Goal: Information Seeking & Learning: Find specific fact

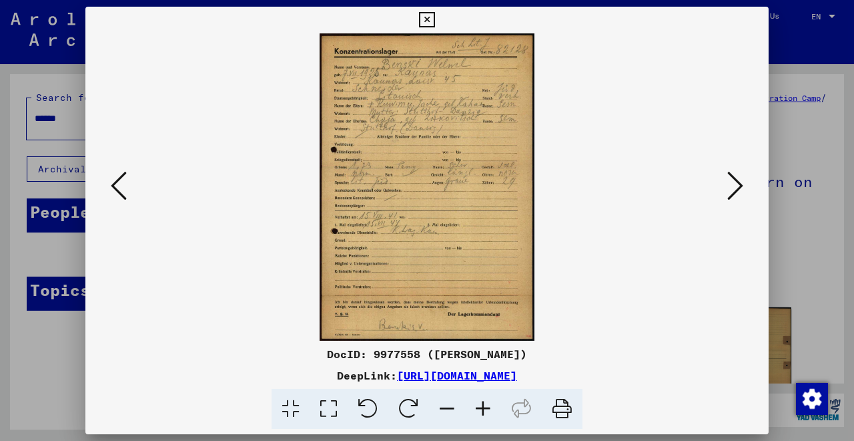
scroll to position [146, 0]
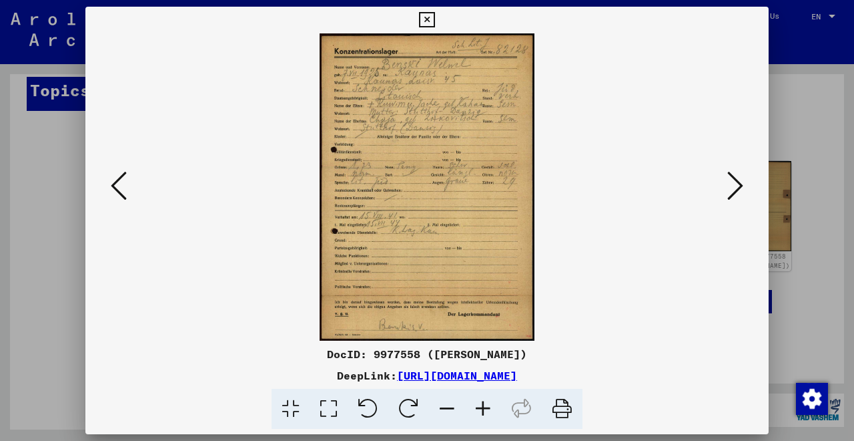
click at [439, 28] on button at bounding box center [426, 20] width 23 height 27
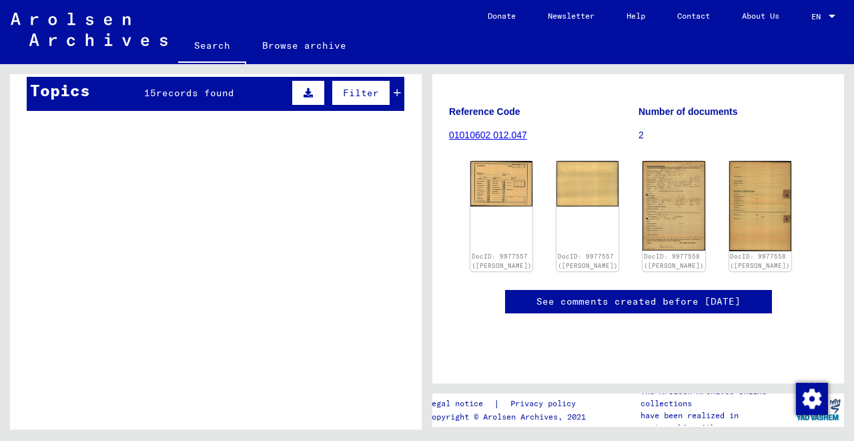
click at [301, 48] on link "Browse archive" at bounding box center [304, 45] width 116 height 32
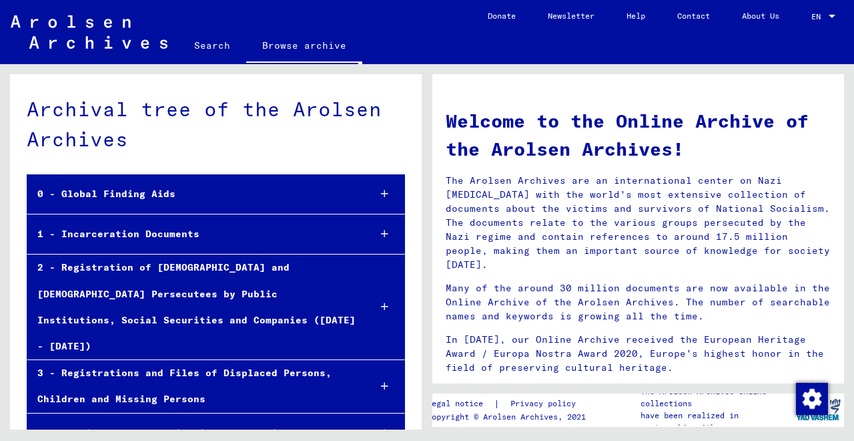
click at [216, 53] on link "Search" at bounding box center [212, 45] width 68 height 32
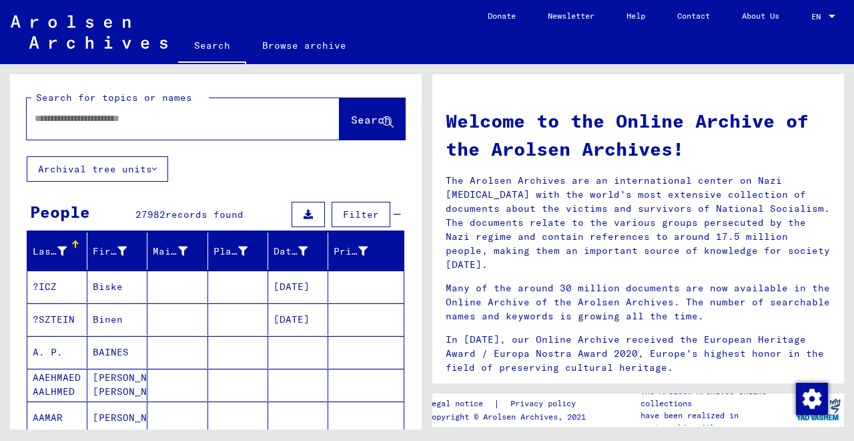
click at [254, 142] on div "Search for topics or names Search" at bounding box center [216, 115] width 412 height 82
click at [254, 136] on div at bounding box center [183, 118] width 313 height 41
click at [254, 125] on input "text" at bounding box center [167, 118] width 265 height 14
paste input "*********"
type input "*******"
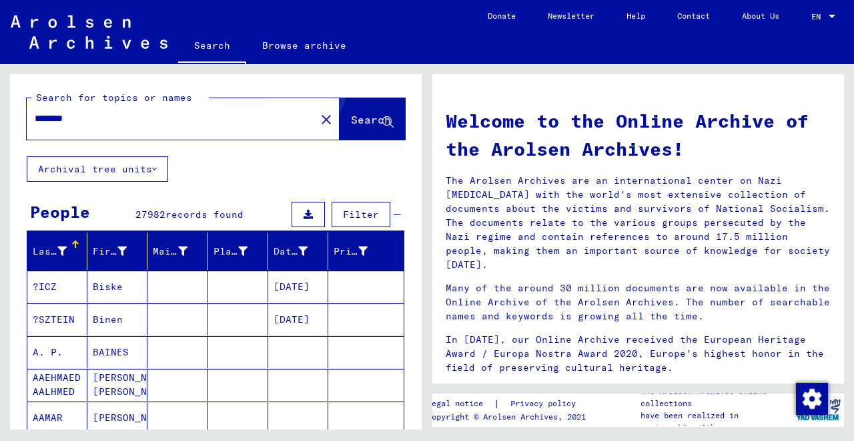
click at [360, 106] on button "Search" at bounding box center [372, 118] width 65 height 41
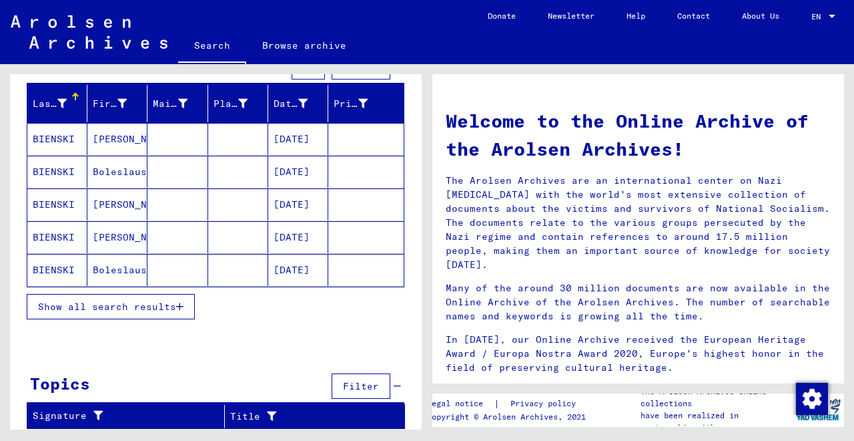
scroll to position [148, 0]
click at [183, 308] on icon "button" at bounding box center [179, 306] width 7 height 9
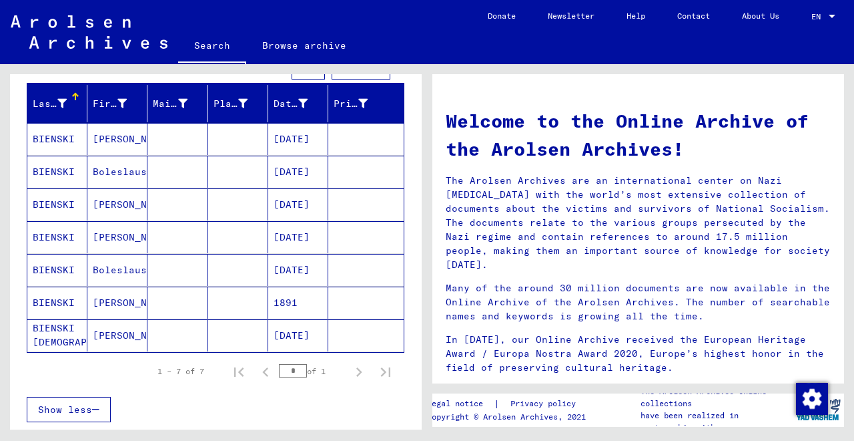
scroll to position [0, 0]
click at [57, 135] on mat-cell "BIENSKI" at bounding box center [57, 139] width 60 height 32
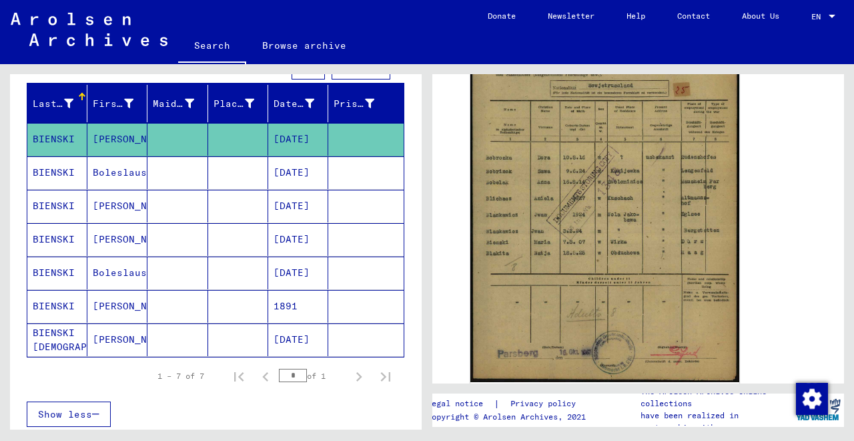
scroll to position [302, 0]
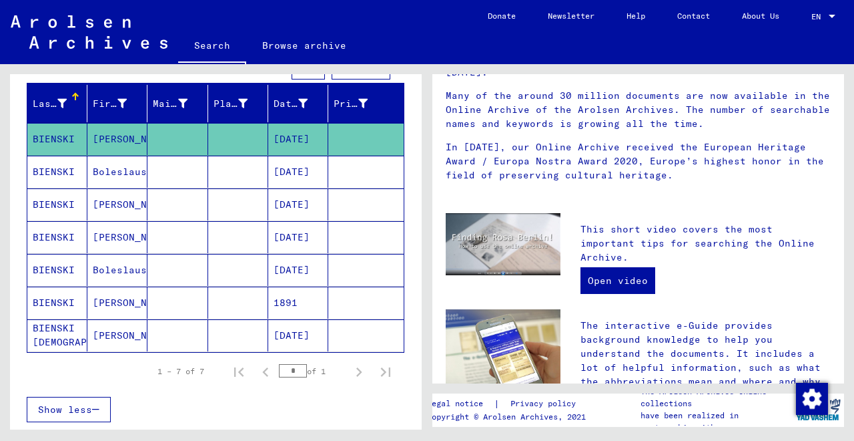
scroll to position [192, 0]
click at [111, 131] on mat-cell "[PERSON_NAME]" at bounding box center [117, 139] width 60 height 32
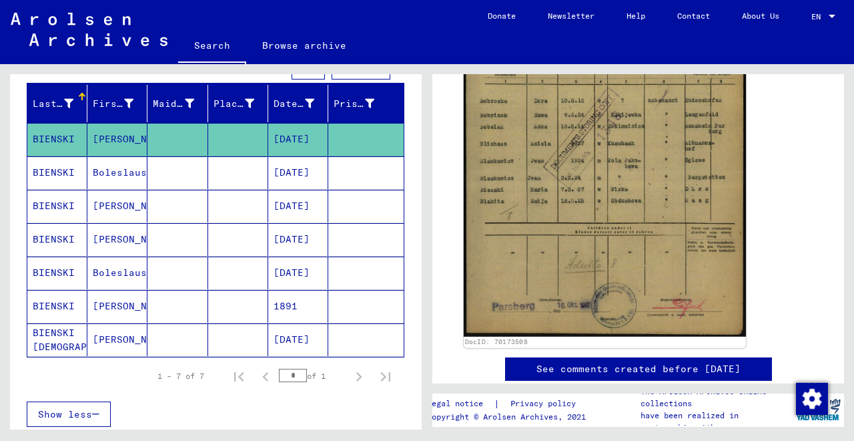
scroll to position [367, 0]
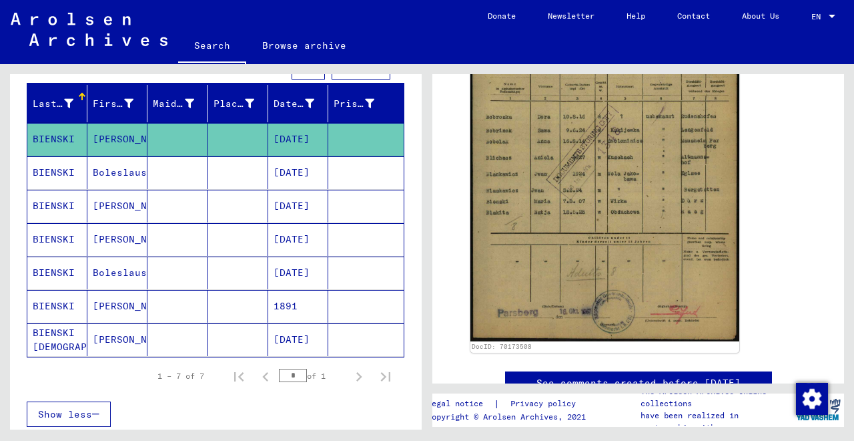
click at [107, 340] on mat-cell "[PERSON_NAME]" at bounding box center [117, 339] width 60 height 33
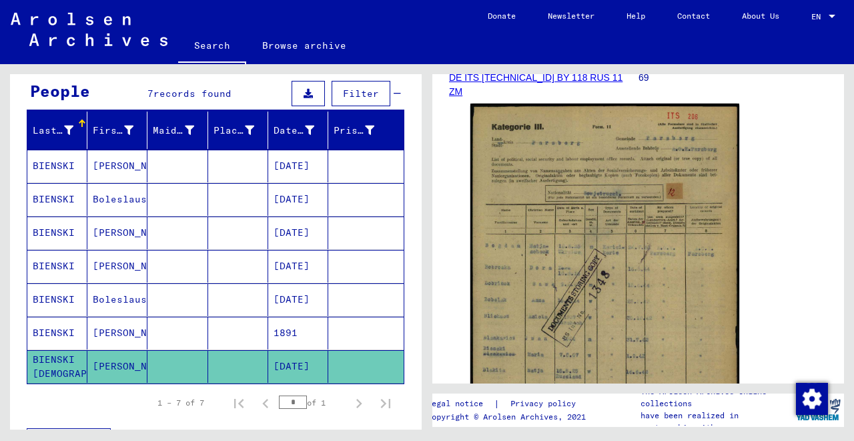
scroll to position [120, 0]
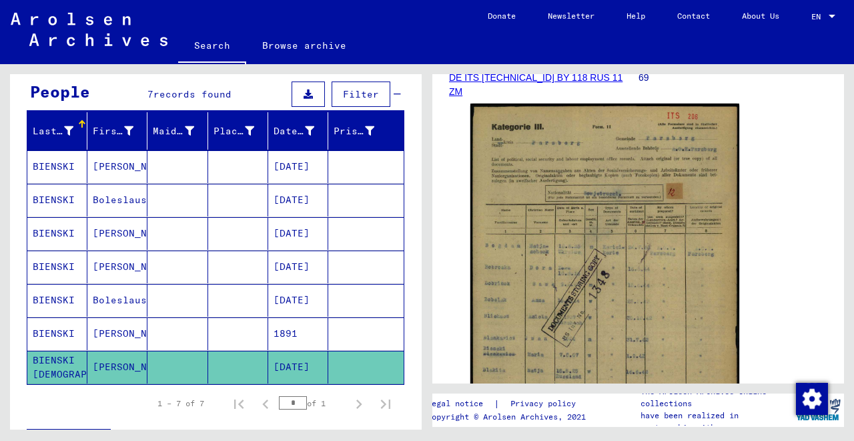
click at [63, 230] on mat-cell "BIENSKI" at bounding box center [57, 233] width 60 height 33
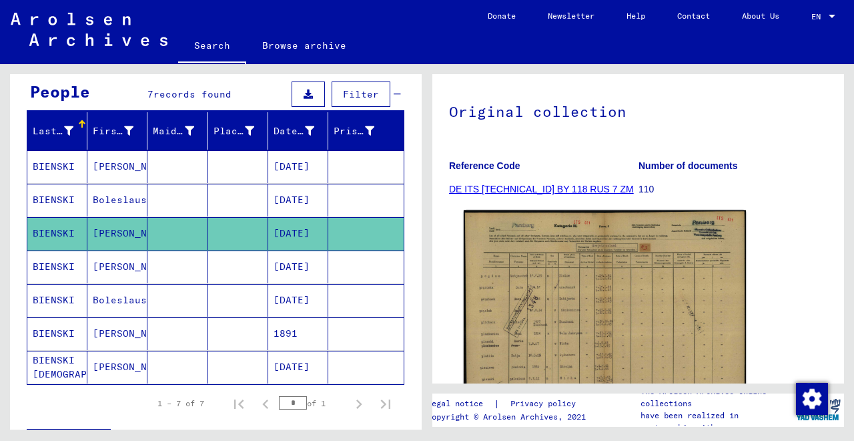
scroll to position [108, 0]
